Goal: Entertainment & Leisure: Consume media (video, audio)

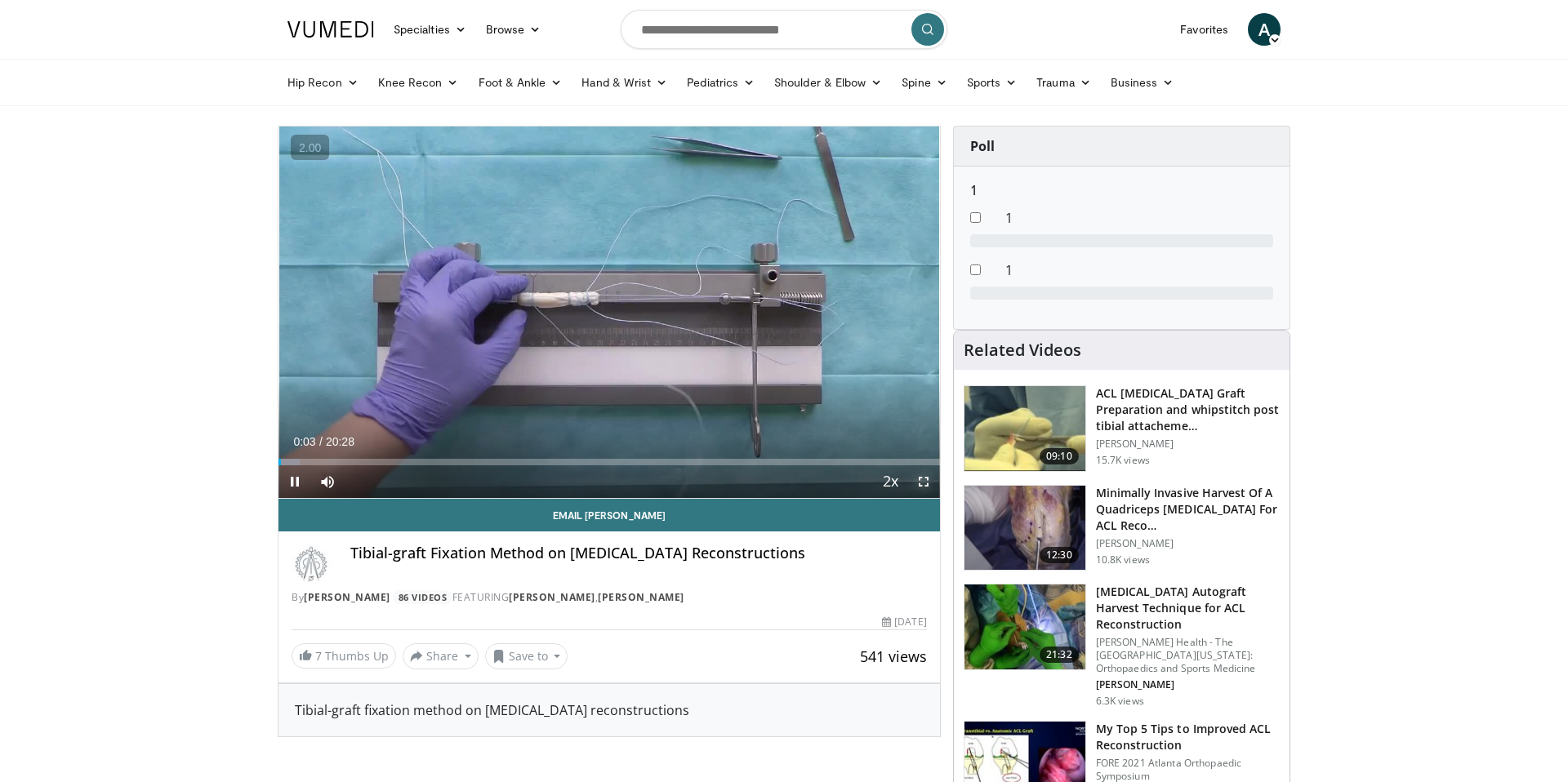
click at [920, 482] on span "Video Player" at bounding box center [923, 482] width 33 height 33
